Goal: Task Accomplishment & Management: Manage account settings

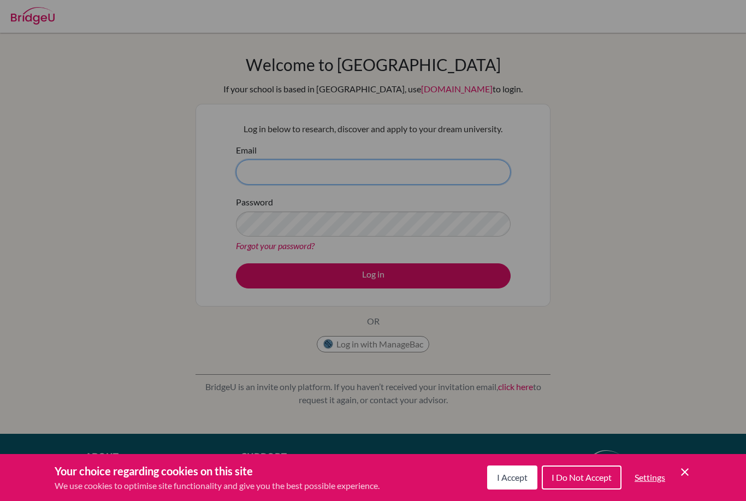
type input "[PERSON_NAME][EMAIL_ADDRESS][DOMAIN_NAME]"
click at [373, 275] on button "Log in" at bounding box center [373, 275] width 275 height 25
click at [303, 270] on div "Cookie Preferences" at bounding box center [373, 250] width 746 height 501
click at [512, 483] on button "I Accept" at bounding box center [512, 477] width 50 height 24
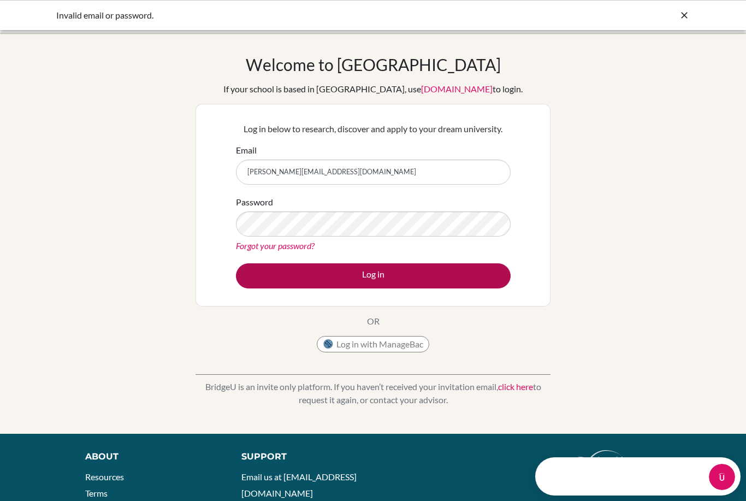
click at [447, 276] on button "Log in" at bounding box center [373, 275] width 275 height 25
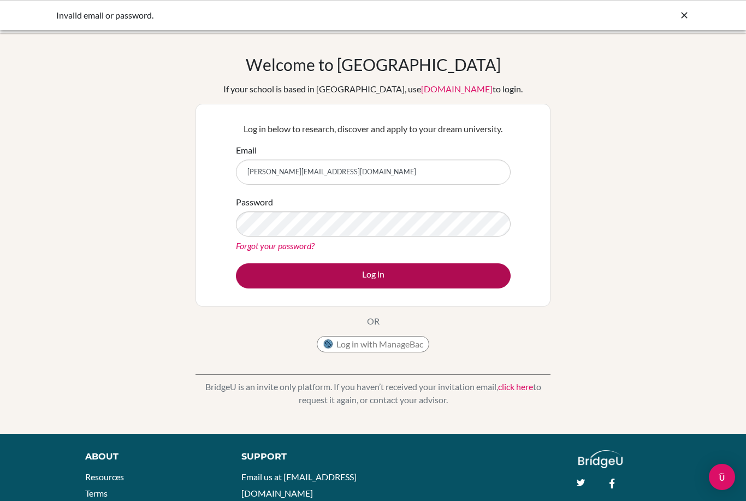
click at [279, 271] on button "Log in" at bounding box center [373, 275] width 275 height 25
click at [483, 270] on button "Log in" at bounding box center [373, 275] width 275 height 25
